Goal: Browse casually

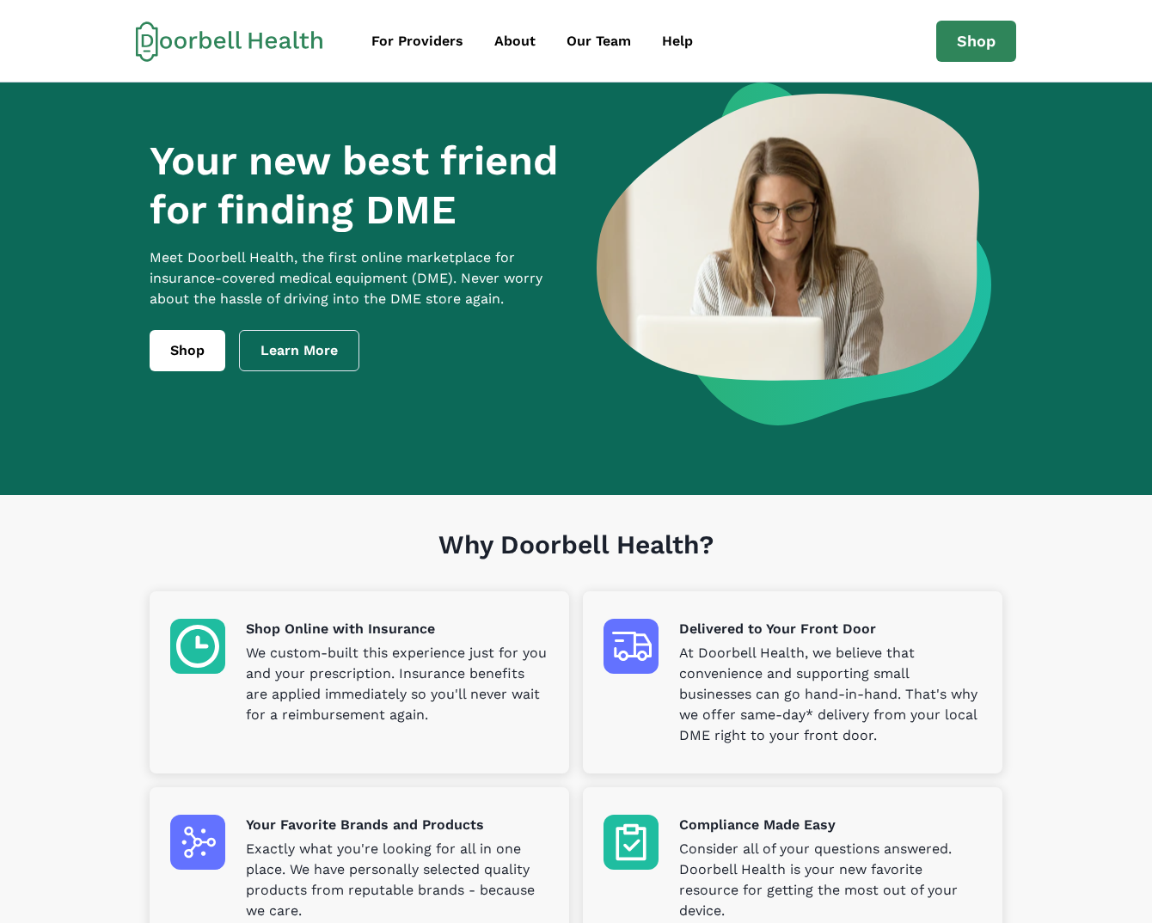
click at [511, 146] on div "Your new best friend for finding DME Meet [PERSON_NAME] Health, the first onlin…" at bounding box center [576, 254] width 853 height 343
click at [326, 201] on h1 "Your new best friend for finding DME" at bounding box center [359, 185] width 418 height 97
click at [589, 108] on div at bounding box center [793, 254] width 418 height 343
click at [418, 34] on div "For Providers" at bounding box center [417, 41] width 92 height 21
click at [375, 95] on div "Your new best friend for finding DME Meet [PERSON_NAME] Health, the first onlin…" at bounding box center [576, 268] width 880 height 370
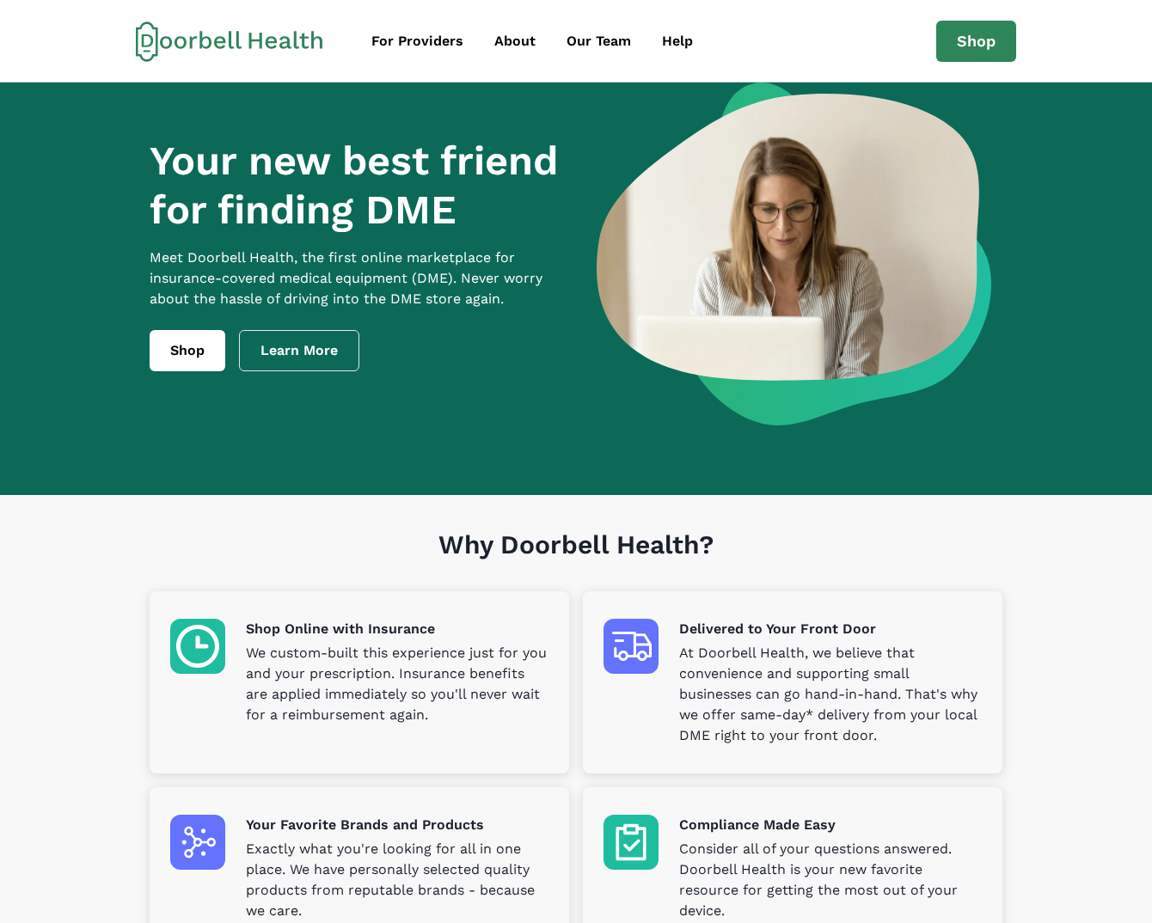
click at [270, 252] on div "Your new best friend for finding DME Meet [PERSON_NAME] Health, the first onlin…" at bounding box center [359, 254] width 418 height 235
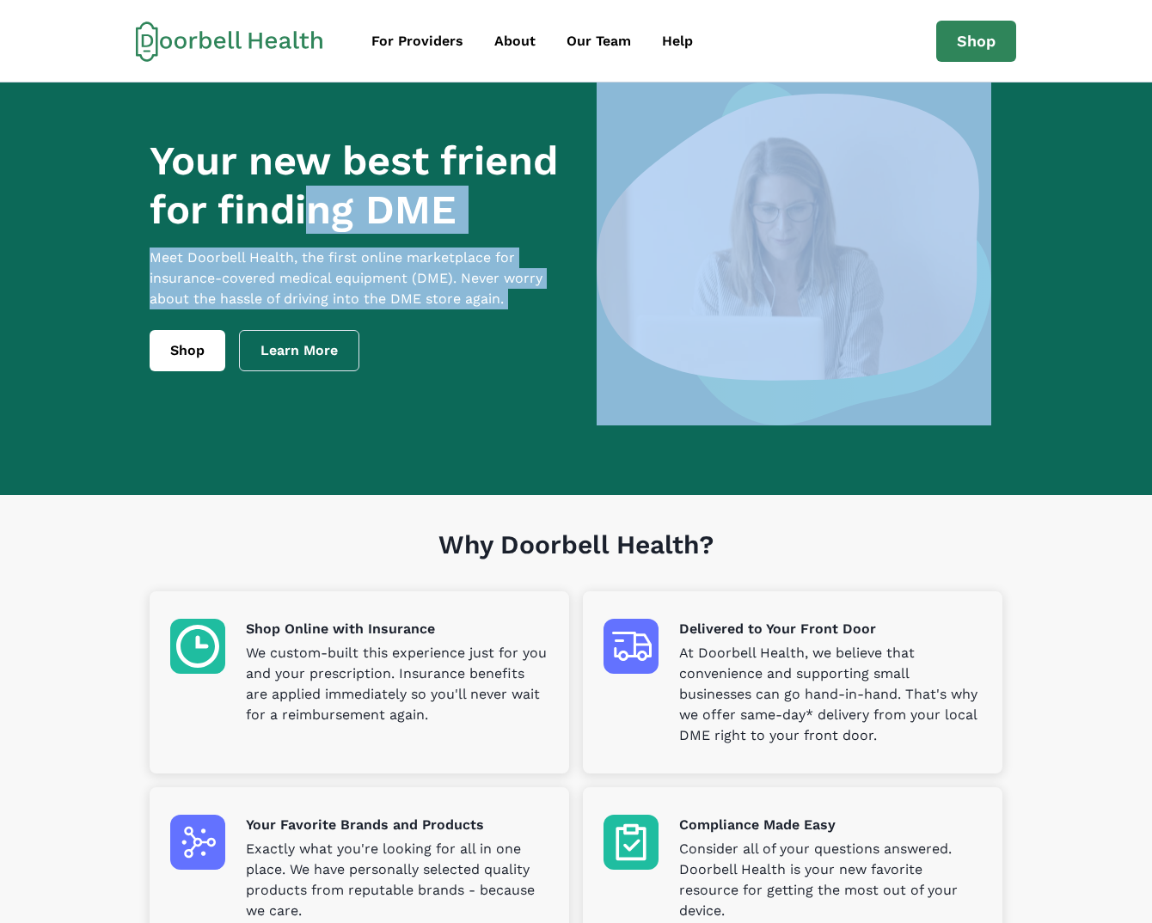
drag, startPoint x: 317, startPoint y: 215, endPoint x: 406, endPoint y: 363, distance: 172.3
click at [406, 363] on div "Your new best friend for finding DME Meet [PERSON_NAME] Health, the first onlin…" at bounding box center [359, 254] width 418 height 235
click at [406, 363] on div "Shop Learn More" at bounding box center [359, 350] width 418 height 41
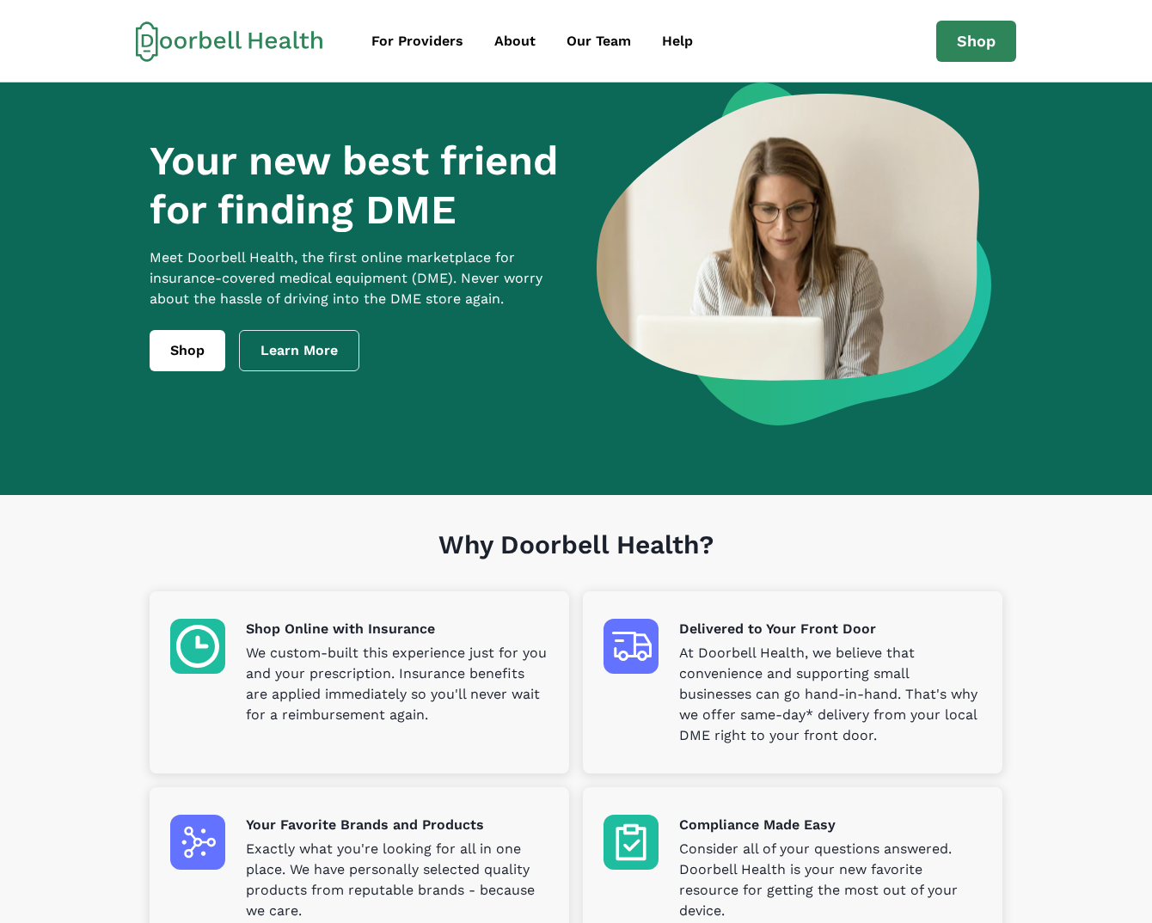
click at [558, 305] on p "Meet Doorbell Health, the first online marketplace for insurance-covered medica…" at bounding box center [359, 279] width 418 height 62
click at [374, 234] on h1 "Your new best friend for finding DME" at bounding box center [359, 185] width 418 height 97
